Goal: Find specific page/section: Find specific page/section

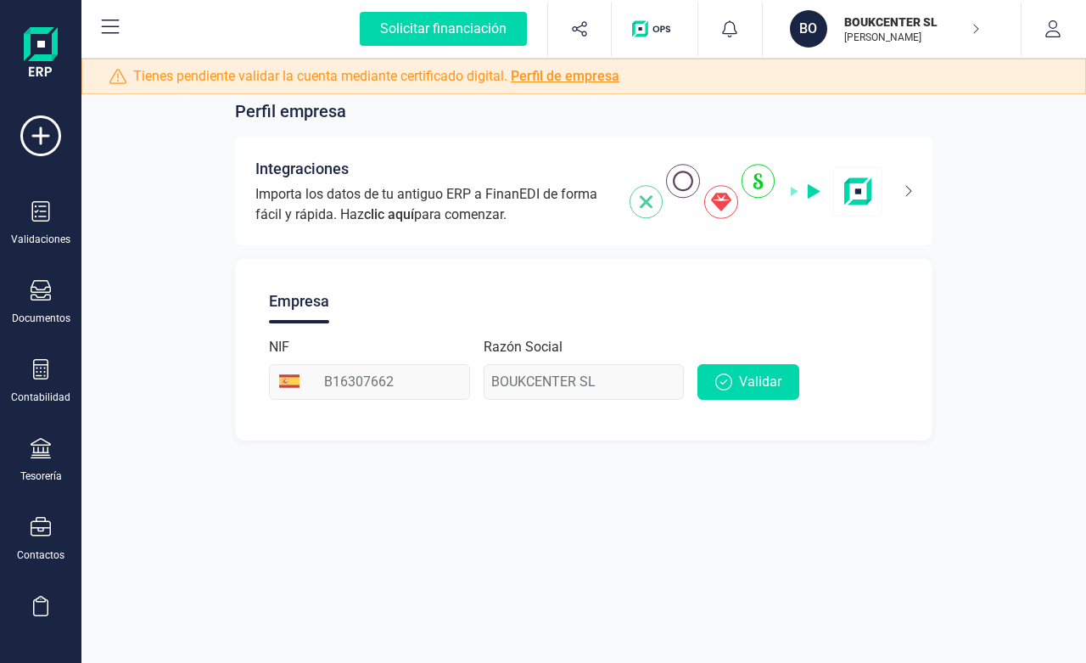
click at [966, 31] on p "[PERSON_NAME]" at bounding box center [912, 38] width 136 height 14
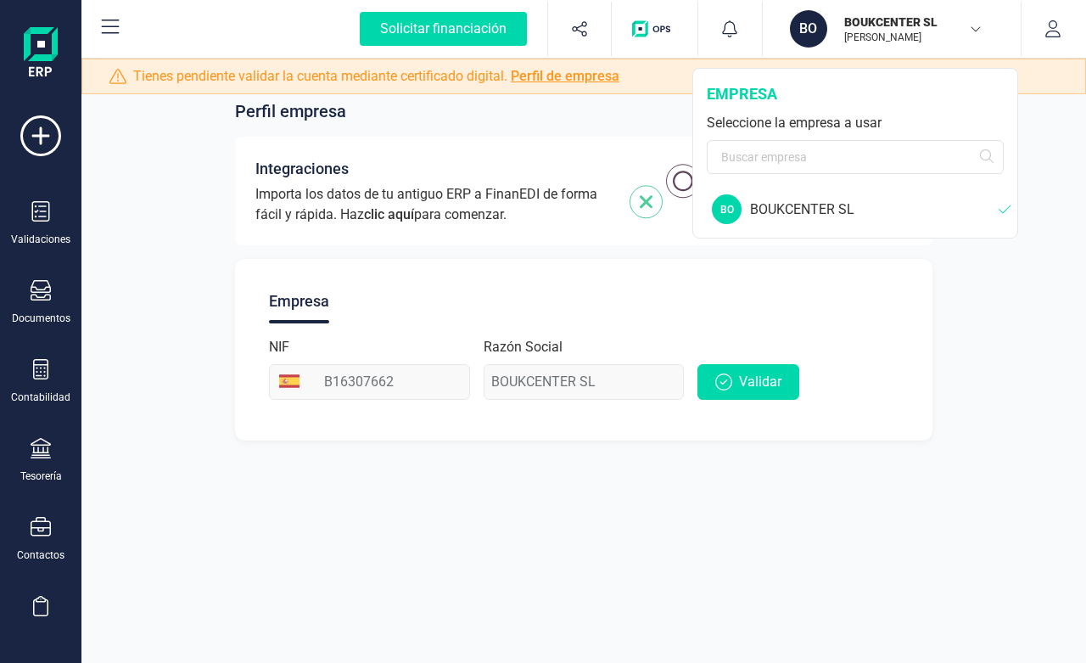
click at [885, 24] on p "BOUKCENTER SL" at bounding box center [912, 22] width 136 height 17
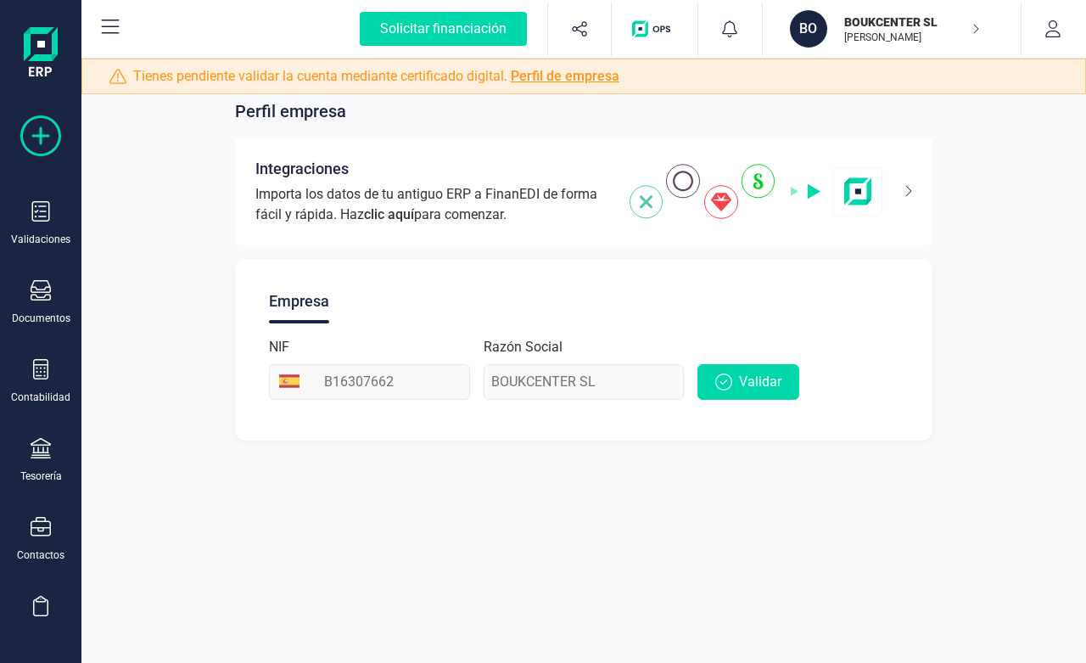
click at [39, 135] on icon at bounding box center [40, 135] width 41 height 41
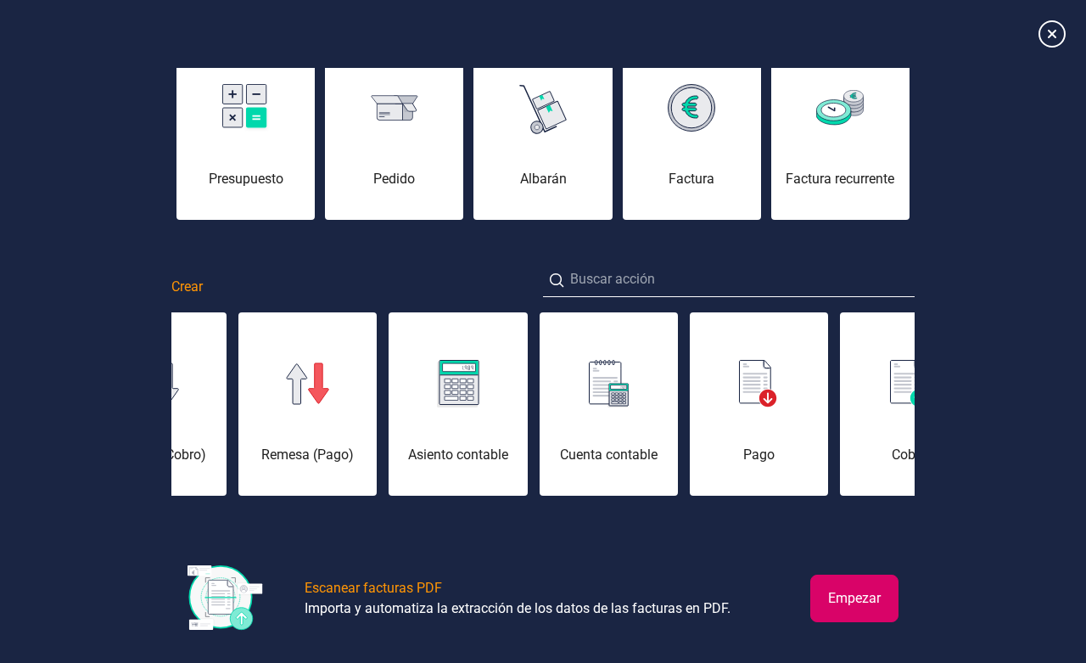
scroll to position [103, 0]
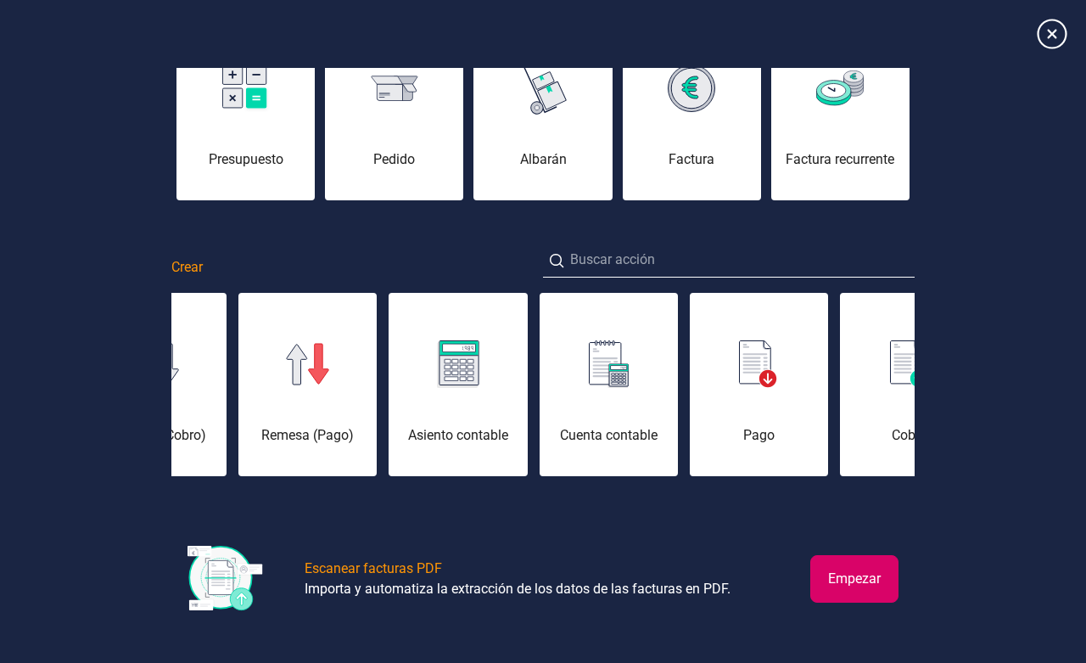
click at [1042, 28] on icon at bounding box center [1052, 34] width 30 height 30
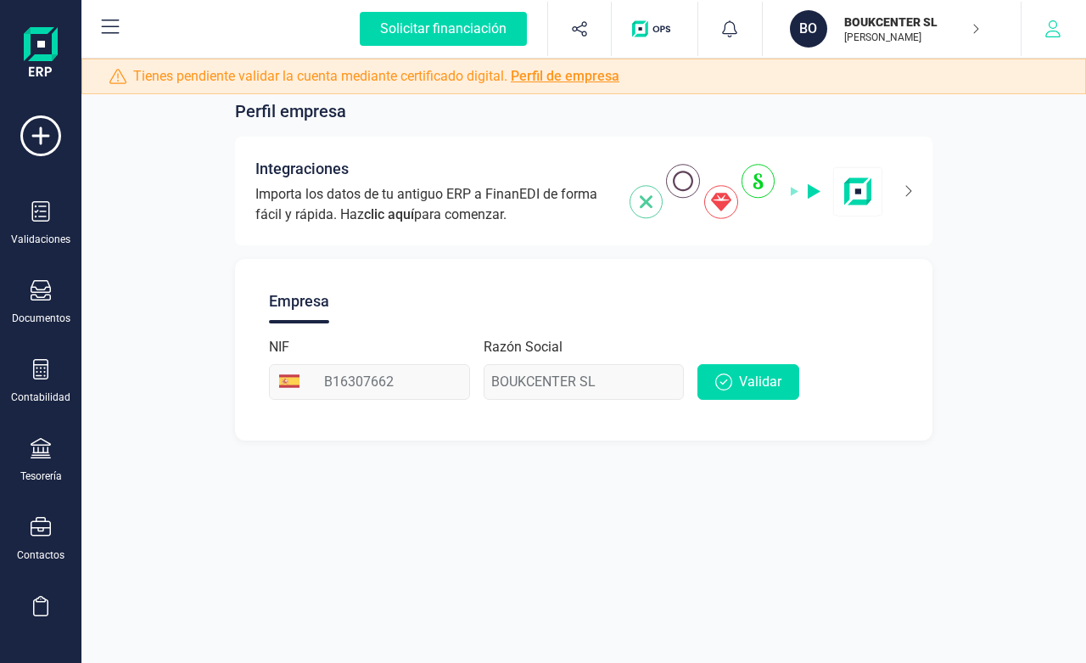
click at [1059, 27] on icon "button" at bounding box center [1053, 28] width 17 height 17
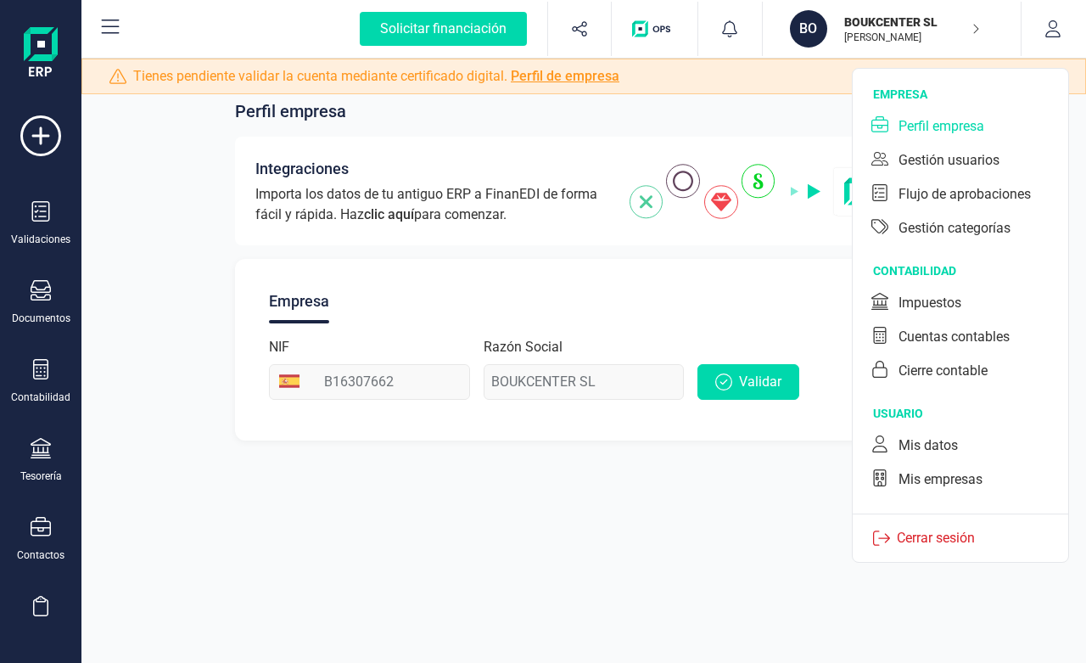
click at [941, 126] on div "Perfil empresa" at bounding box center [942, 126] width 86 height 20
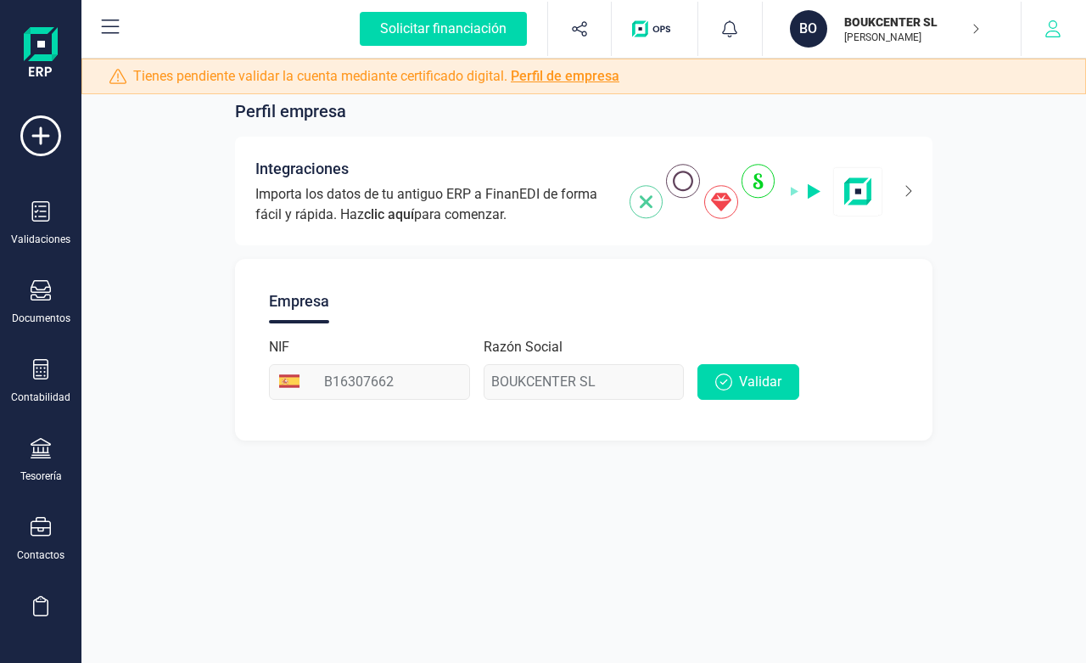
click at [1051, 31] on icon "button" at bounding box center [1052, 28] width 15 height 17
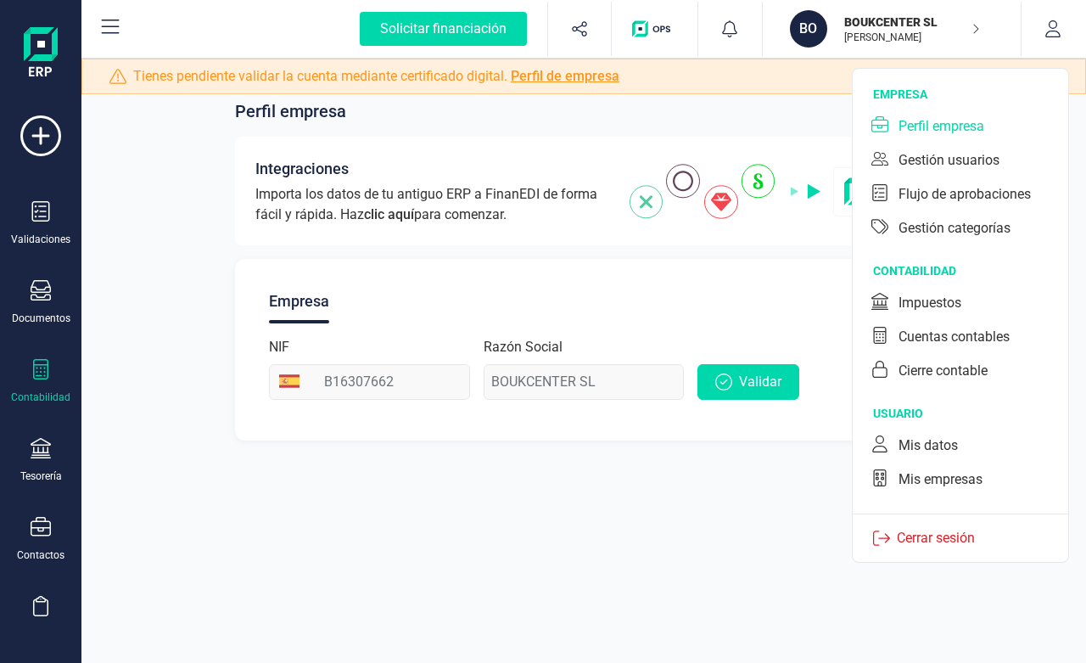
click at [38, 373] on icon at bounding box center [41, 369] width 20 height 20
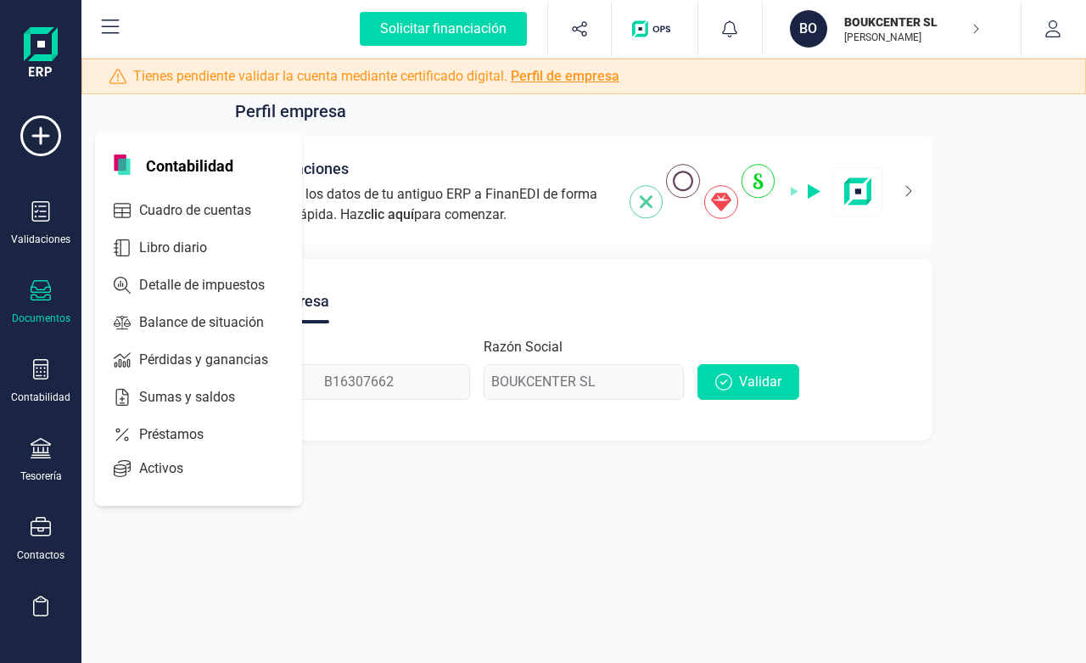
click at [46, 299] on icon at bounding box center [41, 290] width 20 height 20
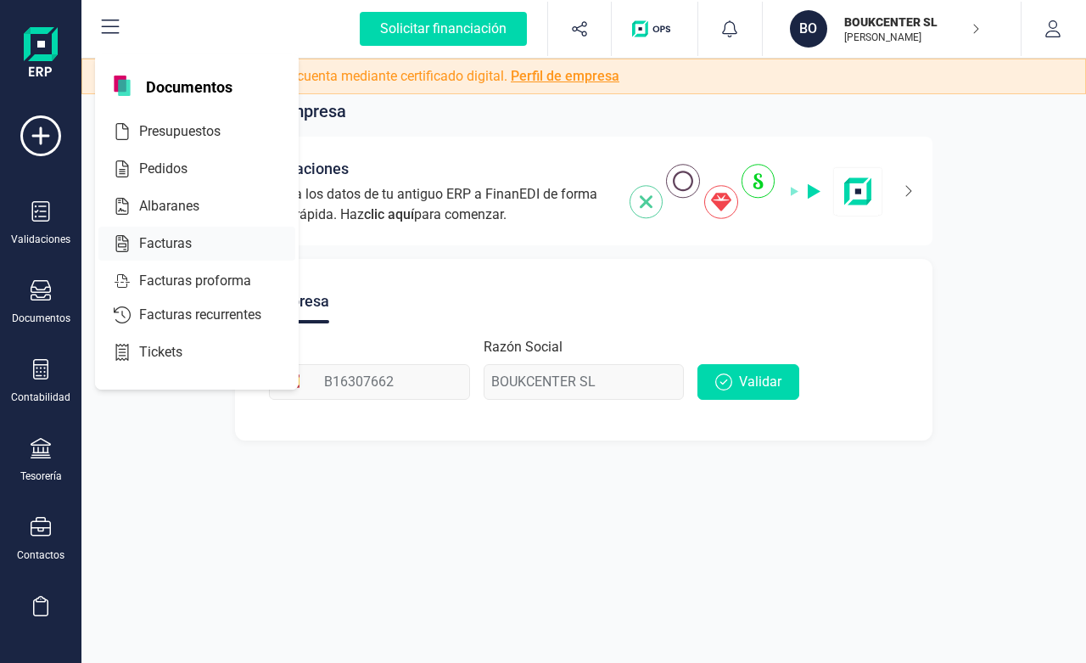
click at [165, 244] on span "Facturas" at bounding box center [177, 243] width 90 height 20
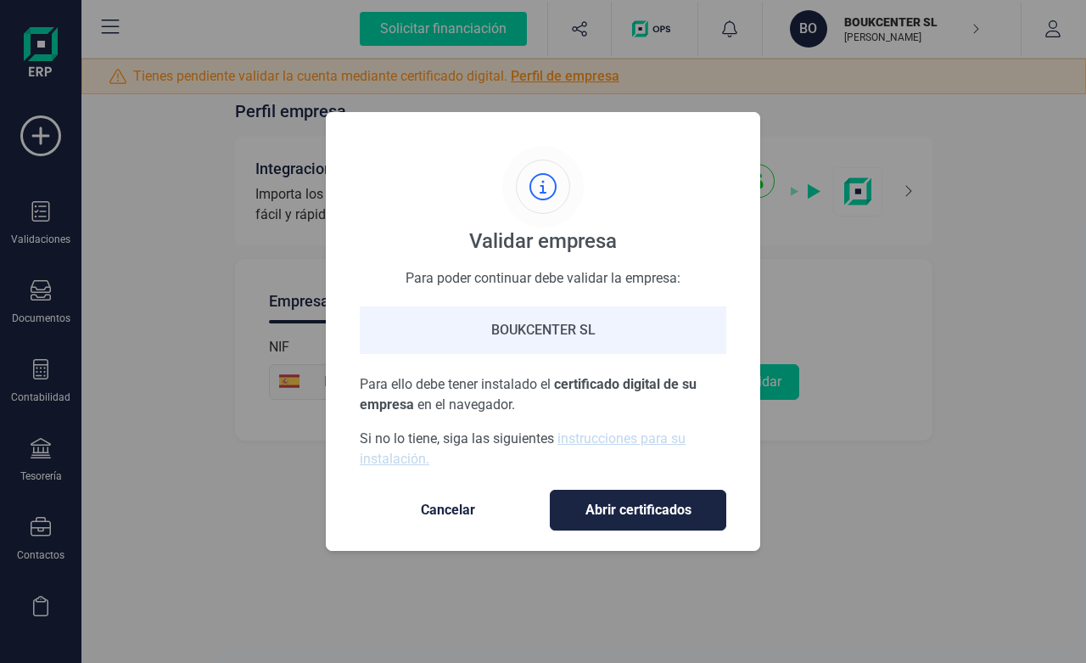
click at [457, 507] on span "Cancelar" at bounding box center [448, 510] width 143 height 20
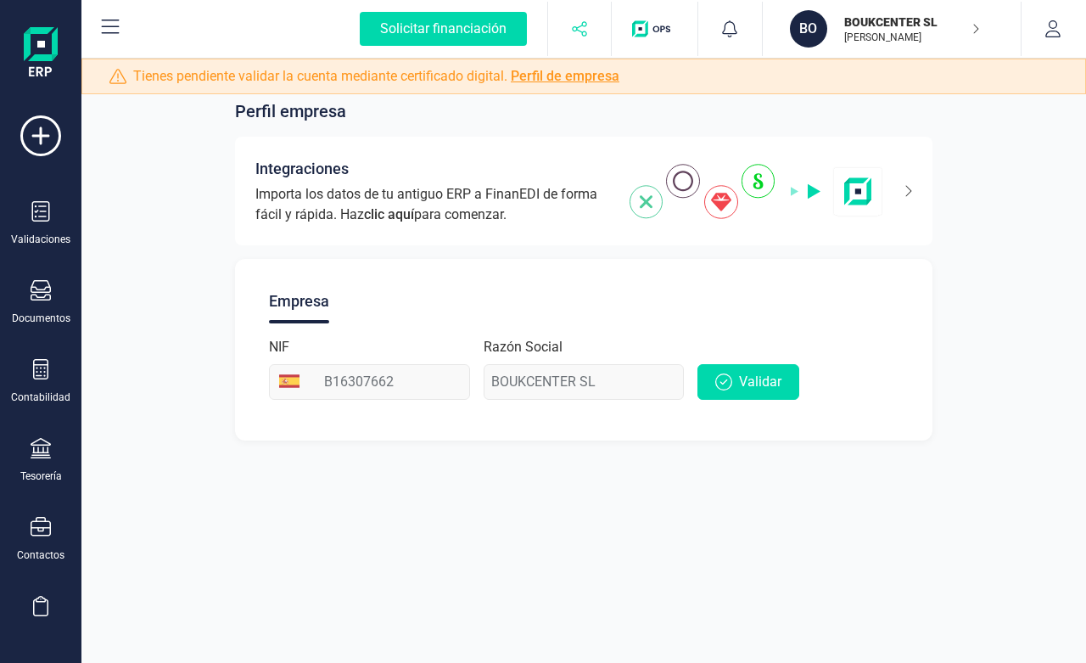
click at [573, 27] on icon "button" at bounding box center [579, 28] width 15 height 15
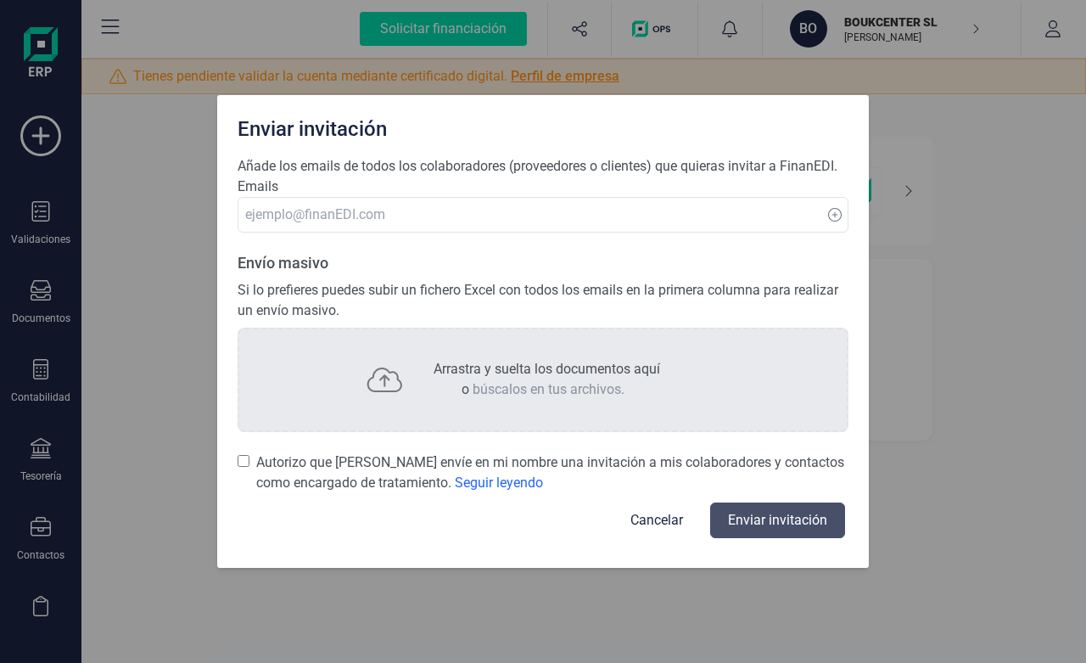
click at [647, 518] on button "Cancelar" at bounding box center [656, 520] width 93 height 41
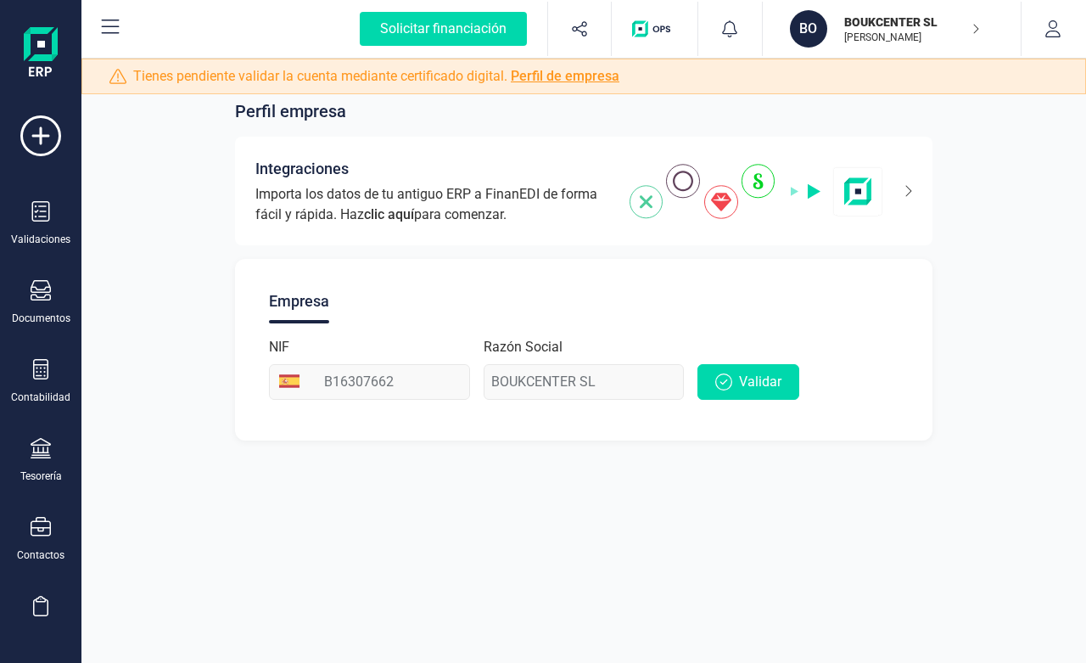
click at [654, 36] on img "button" at bounding box center [654, 28] width 45 height 17
click at [40, 536] on div at bounding box center [41, 529] width 20 height 25
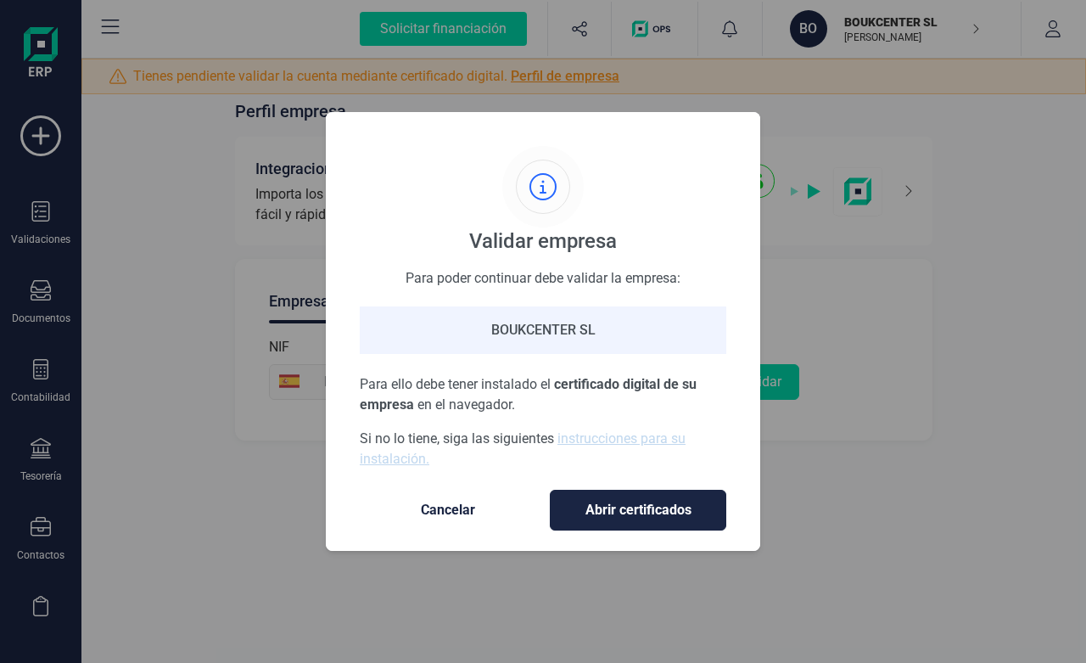
click at [453, 507] on span "Cancelar" at bounding box center [448, 510] width 143 height 20
